Goal: Task Accomplishment & Management: Use online tool/utility

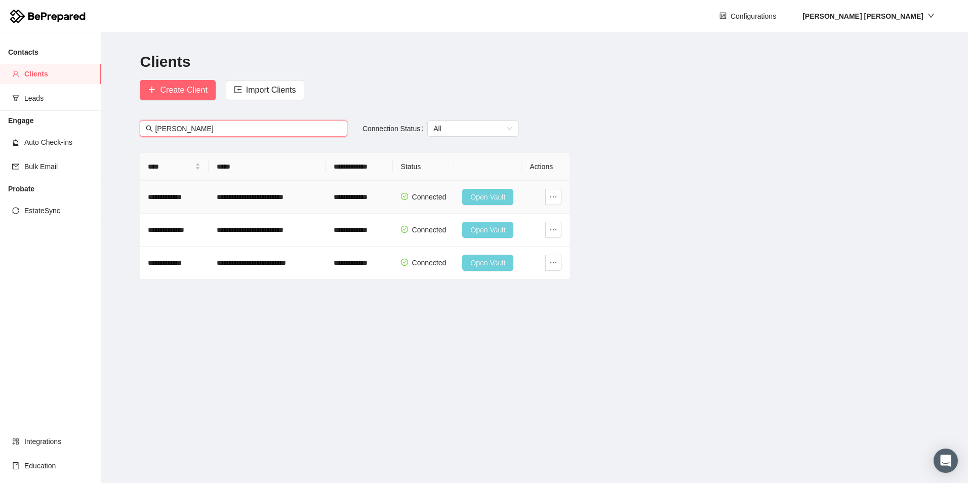
type input "[PERSON_NAME]"
click at [483, 195] on span "Open Vault" at bounding box center [487, 196] width 35 height 11
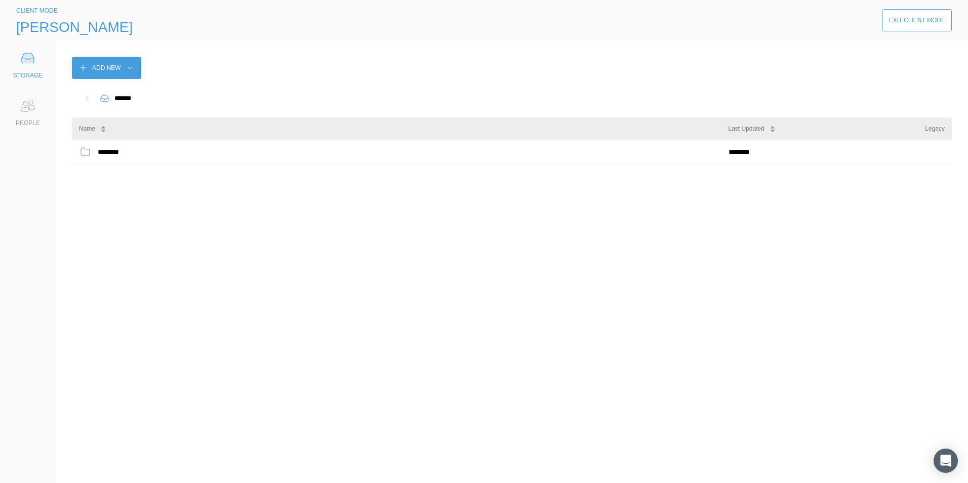
click at [22, 111] on icon at bounding box center [26, 109] width 8 height 5
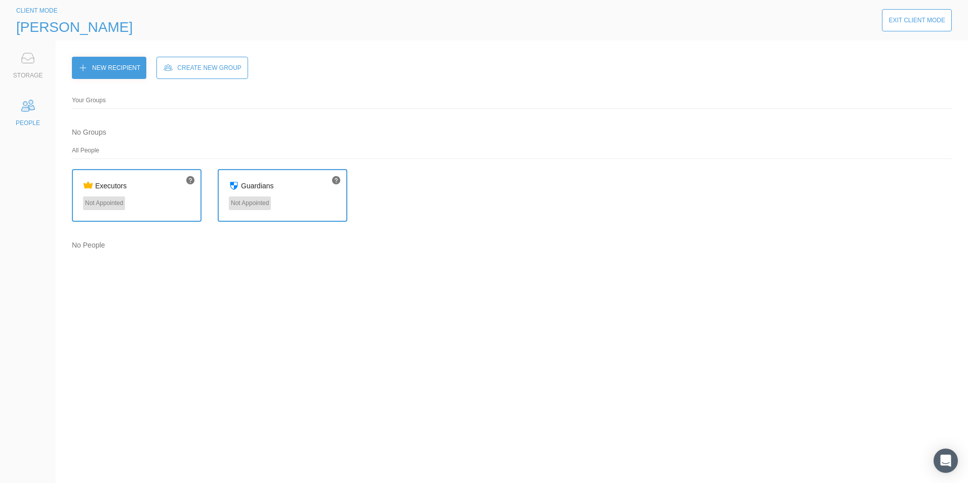
click at [29, 68] on icon at bounding box center [28, 58] width 20 height 20
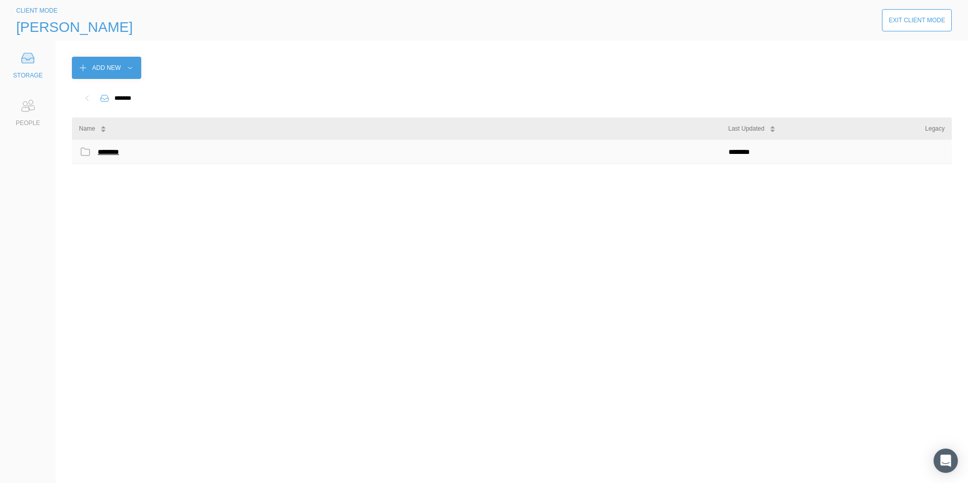
click at [110, 150] on div "********" at bounding box center [111, 151] width 26 height 13
click at [912, 25] on button "Exit Client Mode" at bounding box center [917, 20] width 70 height 22
